Goal: Information Seeking & Learning: Learn about a topic

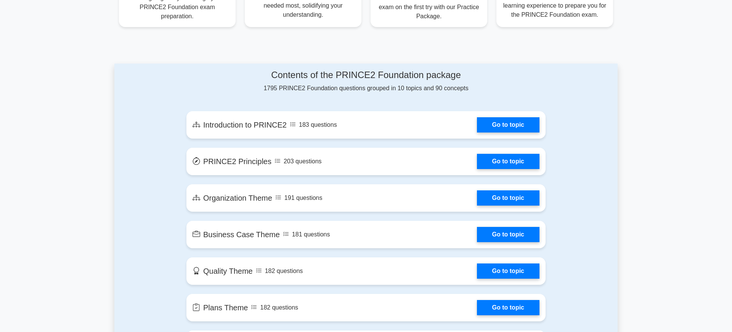
scroll to position [356, 0]
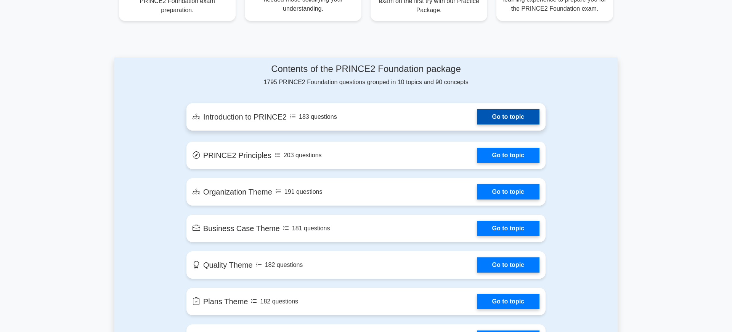
click at [492, 117] on link "Go to topic" at bounding box center [508, 116] width 62 height 15
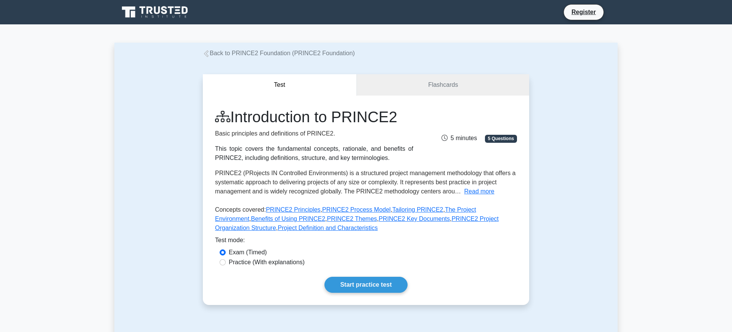
click at [269, 263] on label "Practice (With explanations)" at bounding box center [267, 262] width 76 height 9
click at [226, 263] on input "Practice (With explanations)" at bounding box center [223, 263] width 6 height 6
radio input "true"
click at [353, 283] on link "Start practice test" at bounding box center [365, 285] width 83 height 16
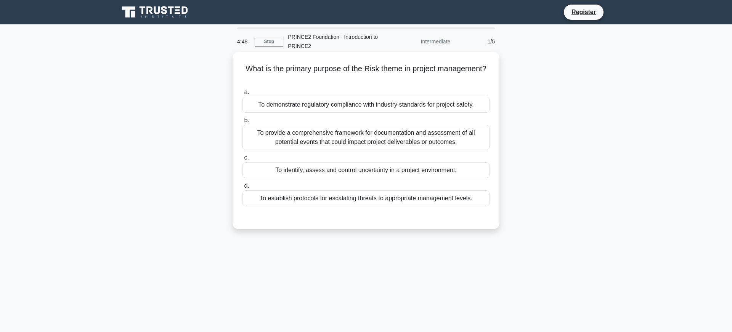
click at [336, 134] on div "To provide a comprehensive framework for documentation and assessment of all po…" at bounding box center [365, 137] width 247 height 25
click at [242, 123] on input "b. To provide a comprehensive framework for documentation and assessment of all…" at bounding box center [242, 120] width 0 height 5
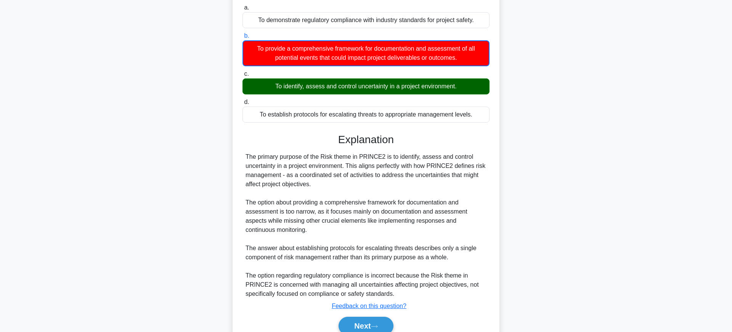
scroll to position [120, 0]
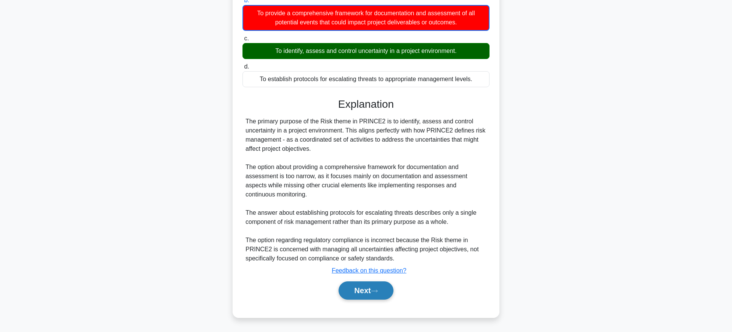
click at [365, 287] on button "Next" at bounding box center [365, 291] width 54 height 18
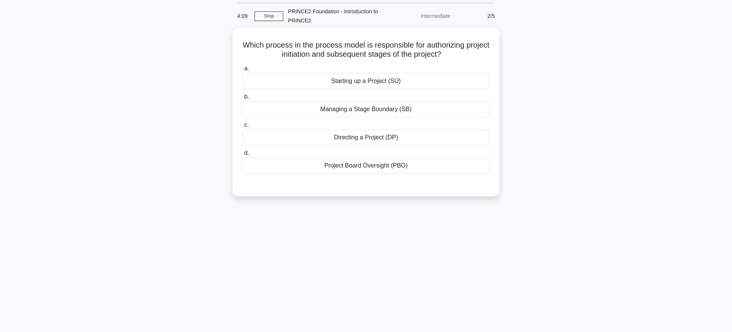
scroll to position [0, 0]
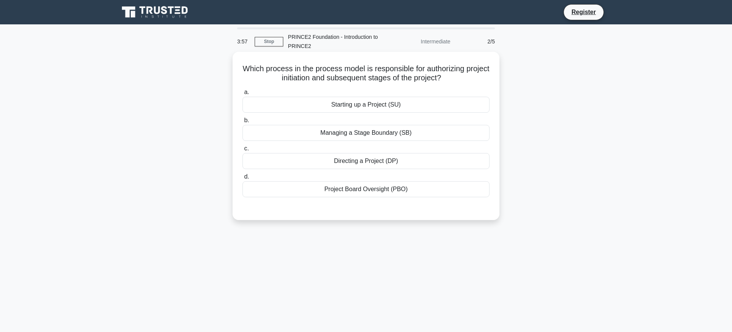
click at [354, 106] on div "Starting up a Project (SU)" at bounding box center [365, 105] width 247 height 16
click at [242, 95] on input "a. Starting up a Project (SU)" at bounding box center [242, 92] width 0 height 5
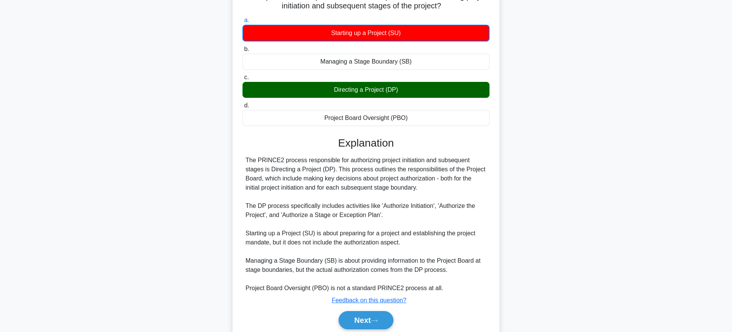
scroll to position [78, 0]
